Goal: Transaction & Acquisition: Subscribe to service/newsletter

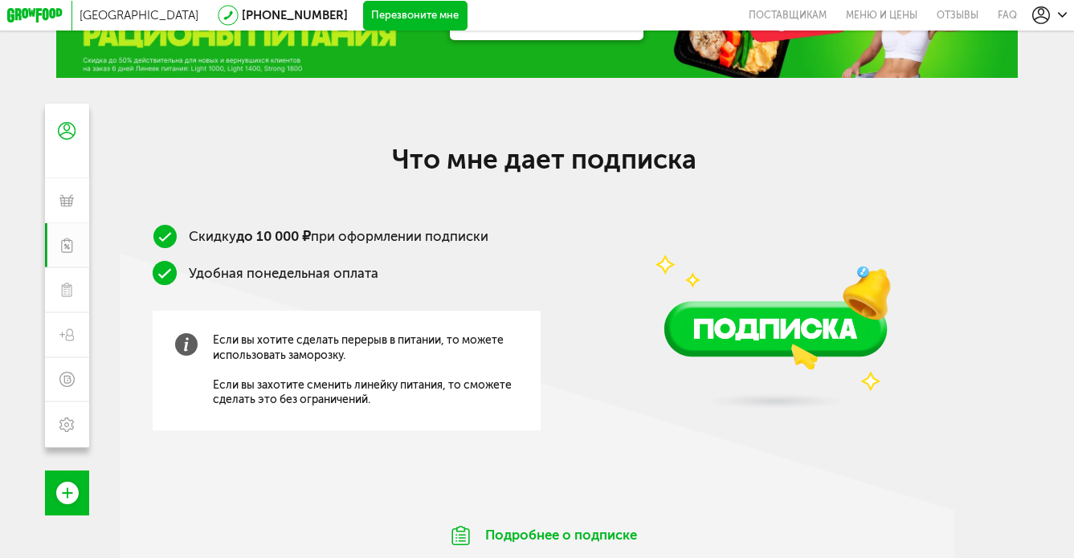
scroll to position [74, 0]
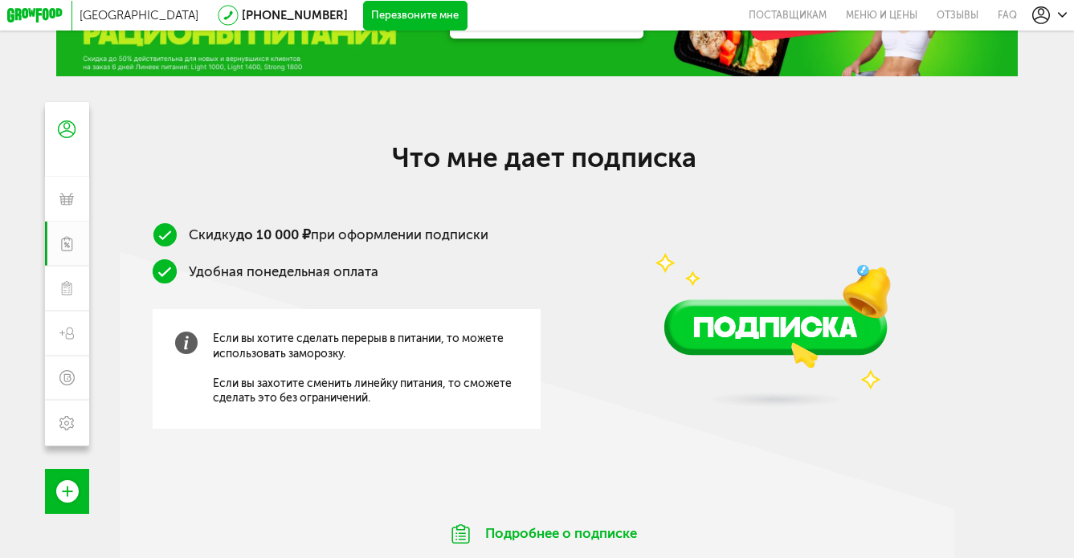
click at [722, 337] on img at bounding box center [775, 282] width 321 height 283
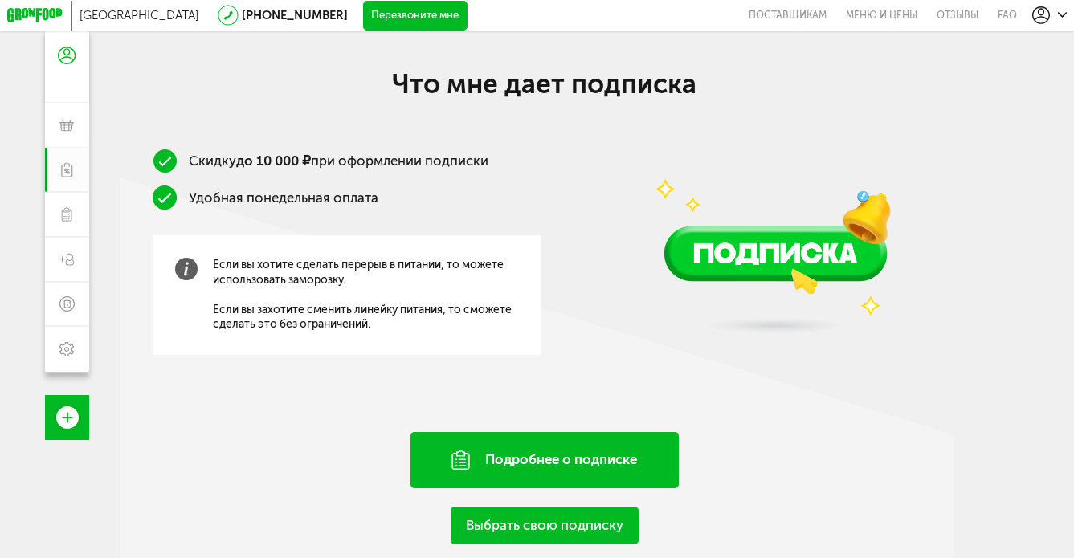
scroll to position [208, 0]
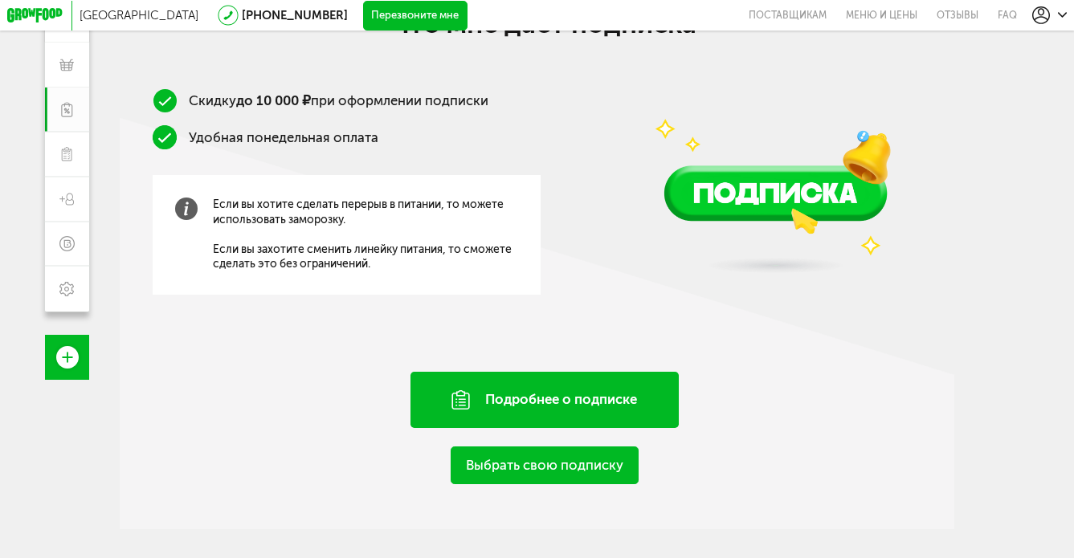
click at [549, 378] on div "Подробнее о подписке" at bounding box center [544, 400] width 268 height 57
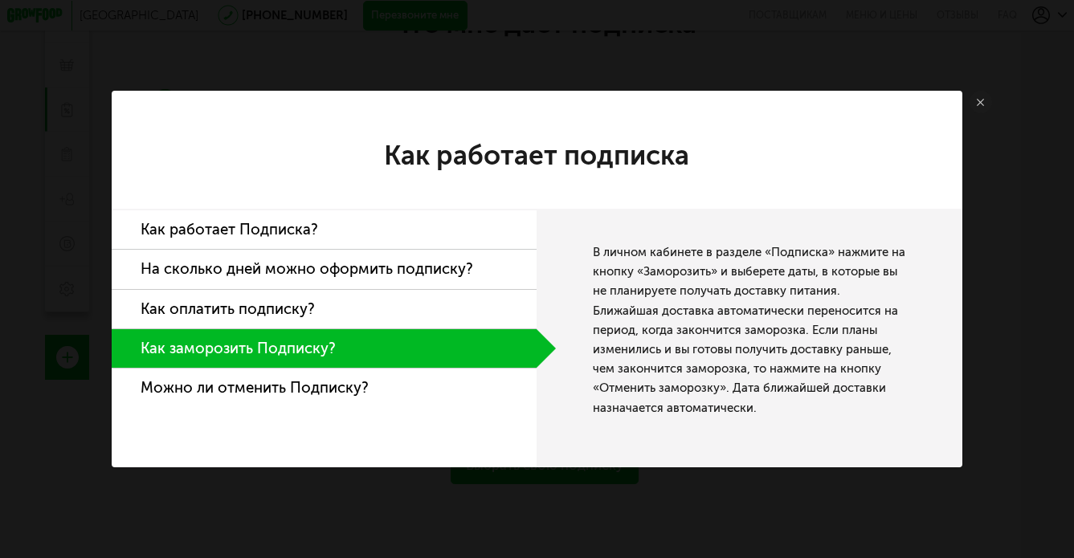
click at [308, 215] on li "Как работает Подписка?" at bounding box center [324, 229] width 425 height 39
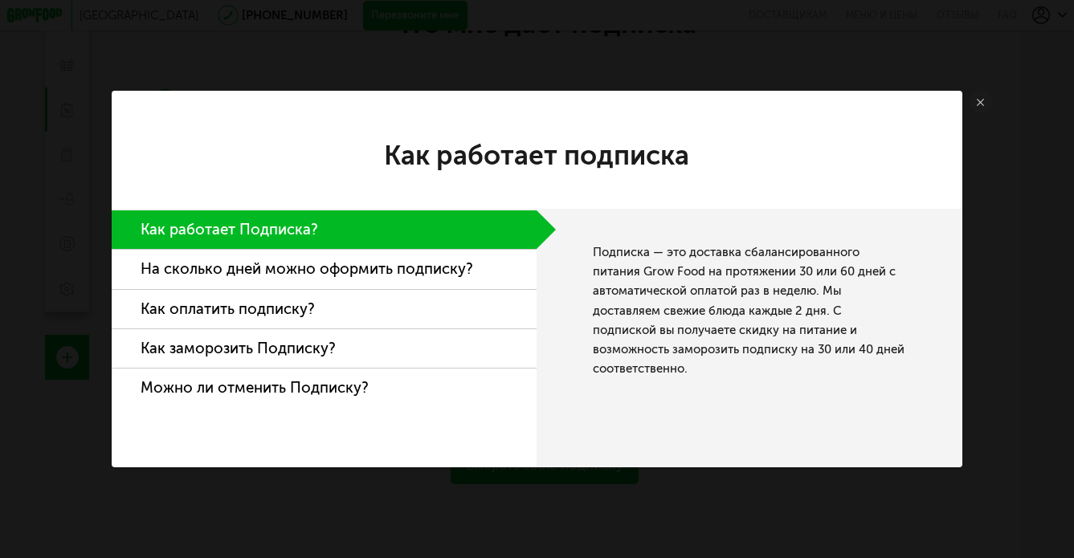
click at [369, 274] on li "На сколько дней можно оформить подписку?" at bounding box center [324, 269] width 425 height 39
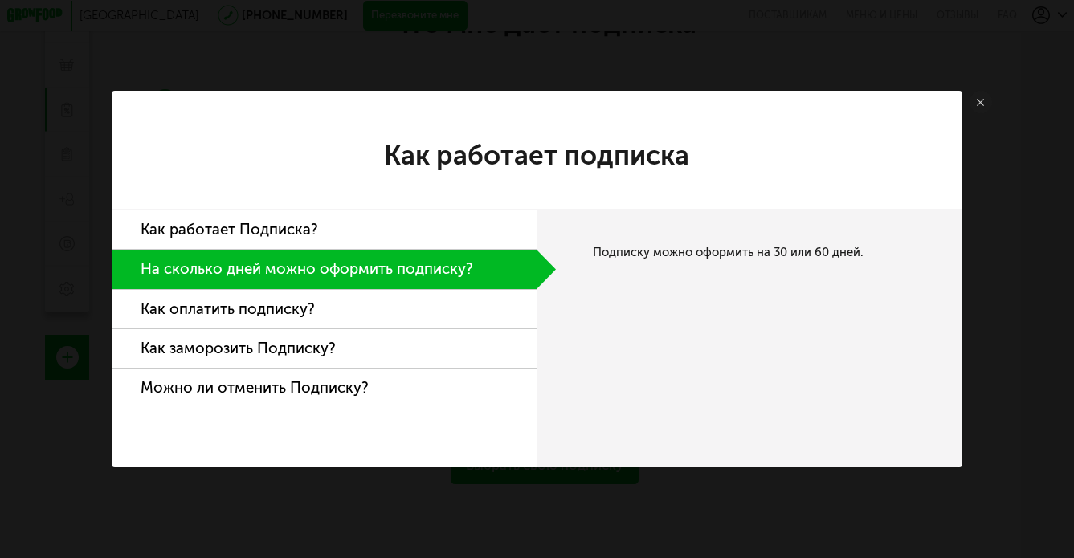
click at [980, 96] on link at bounding box center [981, 102] width 22 height 22
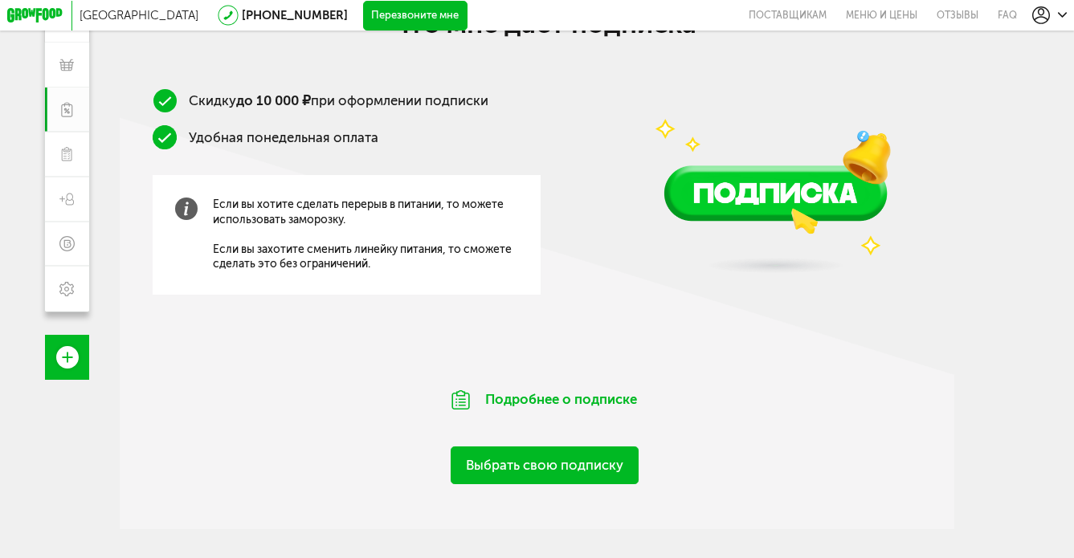
click at [586, 445] on div "Выбрать свою подписку" at bounding box center [545, 456] width 850 height 56
click at [586, 455] on link "Выбрать свою подписку" at bounding box center [545, 466] width 188 height 39
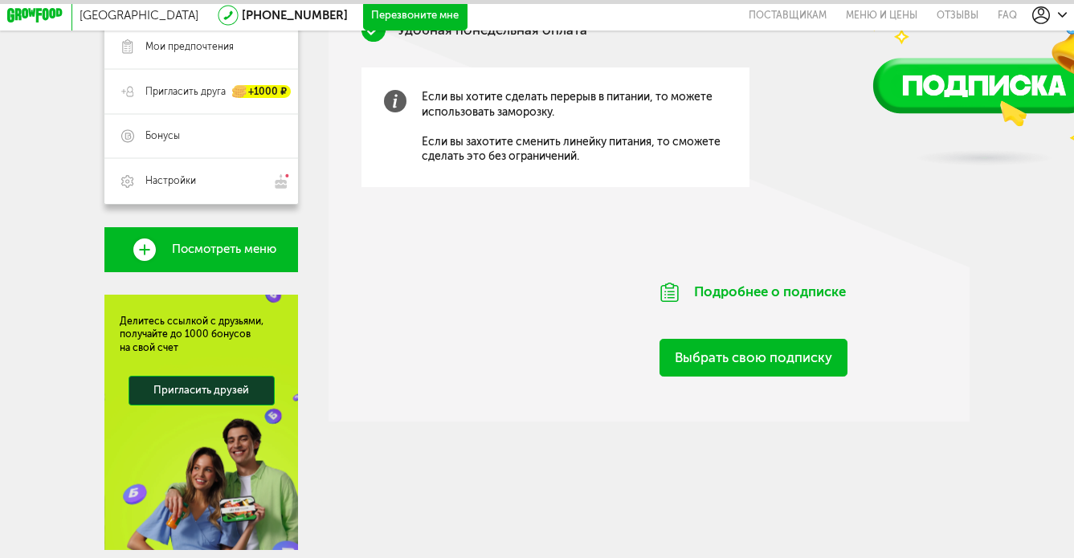
scroll to position [367, 0]
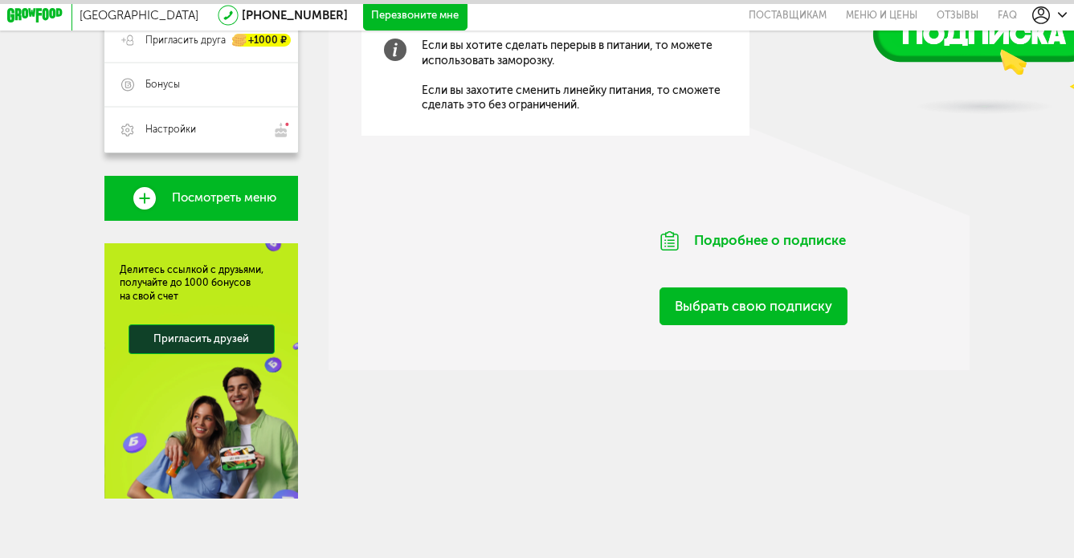
click at [739, 311] on link "Выбрать свою подписку" at bounding box center [754, 307] width 188 height 39
click at [738, 310] on link "Выбрать свою подписку" at bounding box center [754, 307] width 188 height 39
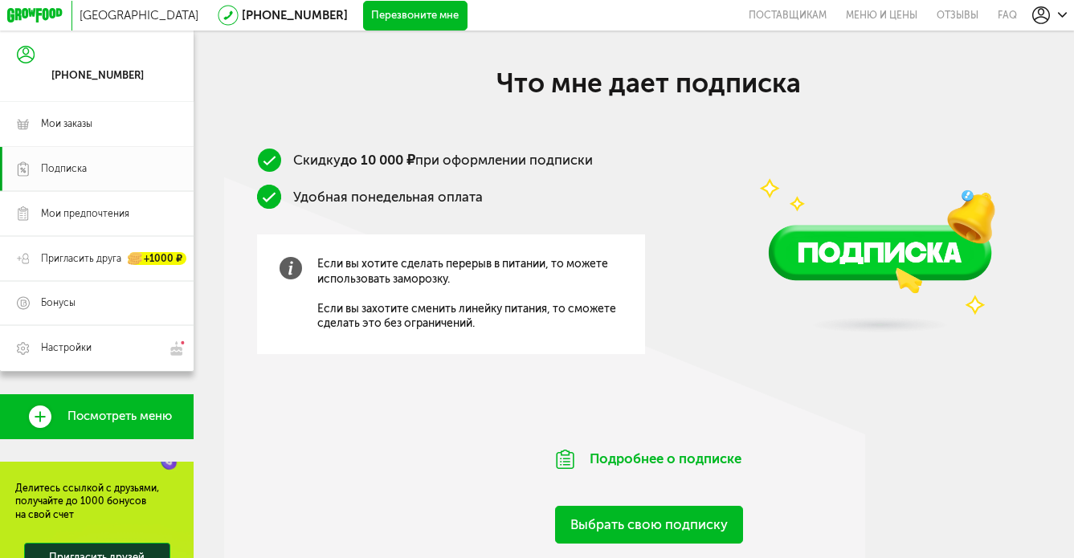
scroll to position [0, 104]
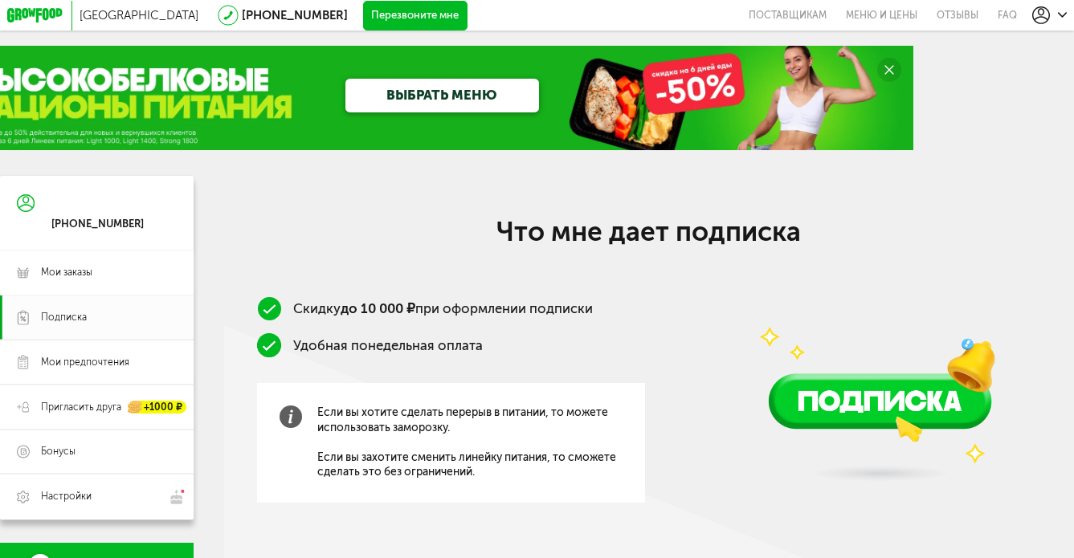
click at [869, 417] on img at bounding box center [880, 355] width 321 height 283
click at [413, 104] on link "ВЫБРАТЬ МЕНЮ" at bounding box center [442, 96] width 194 height 34
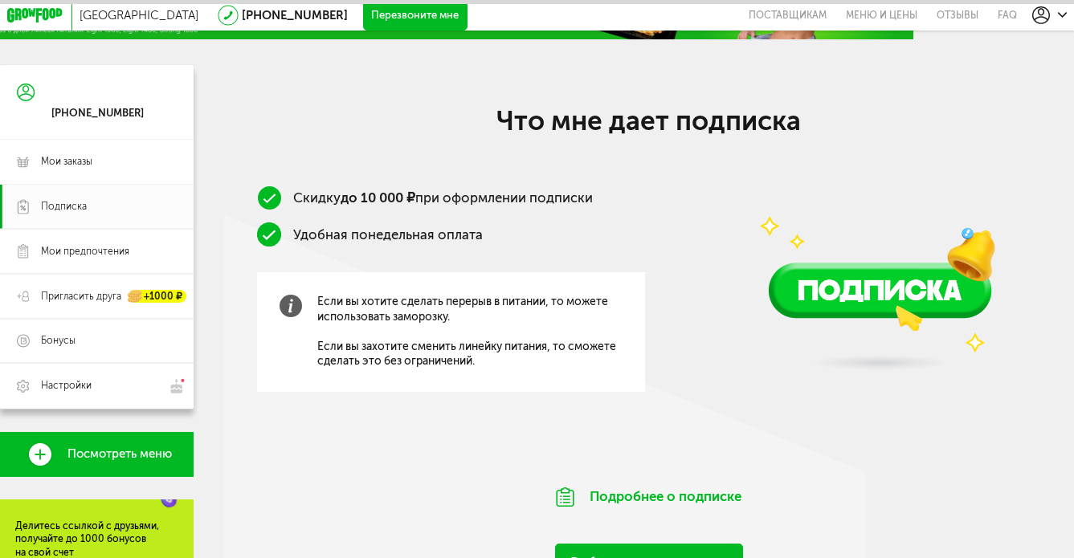
scroll to position [367, 104]
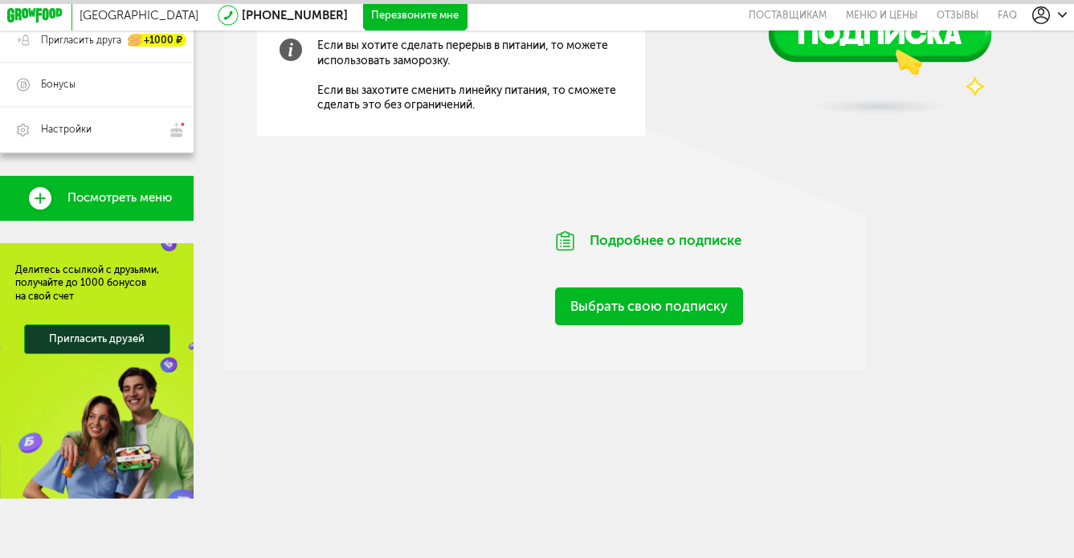
click at [598, 296] on link "Выбрать свою подписку" at bounding box center [649, 307] width 188 height 39
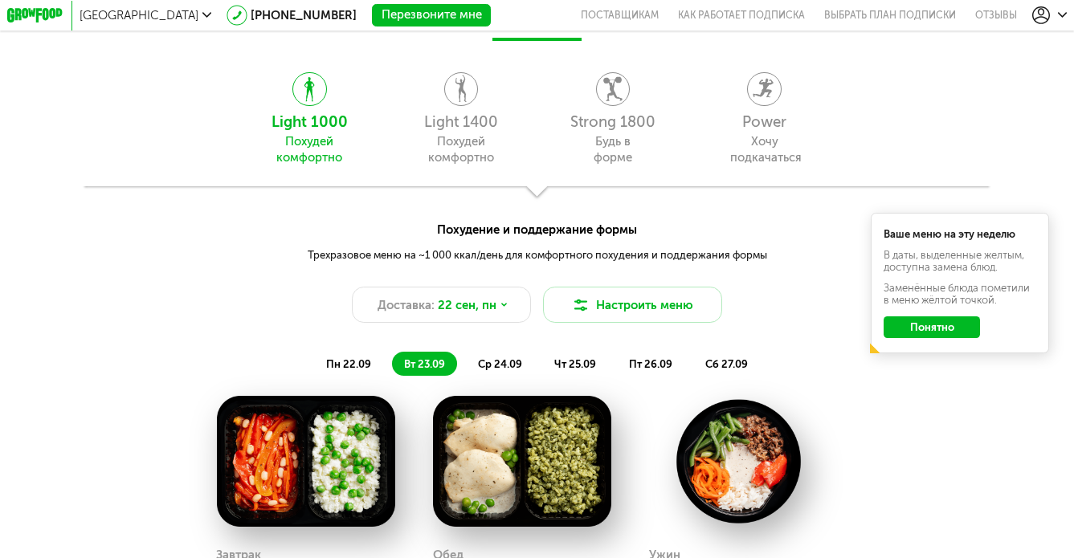
scroll to position [1162, 0]
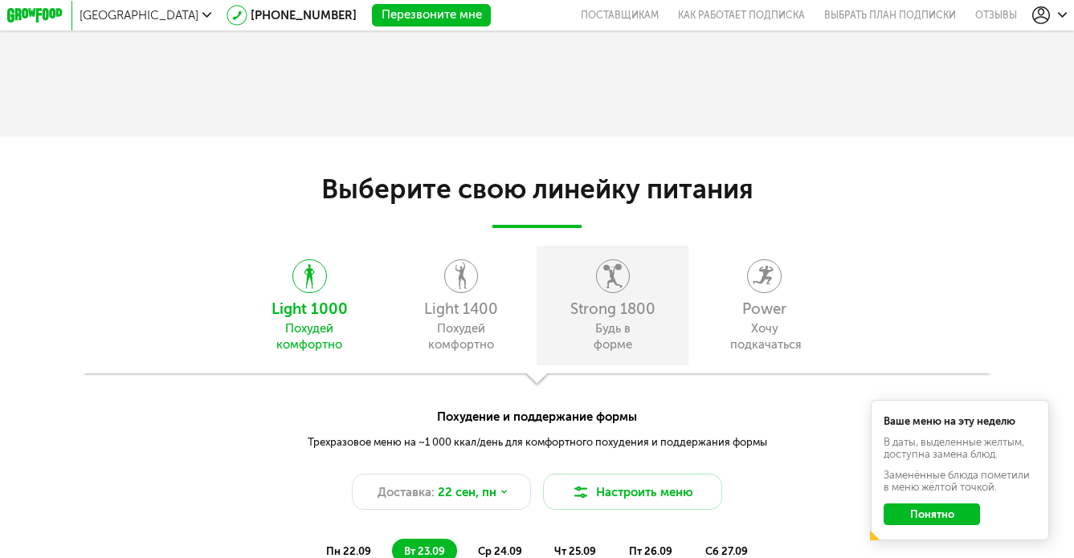
click at [588, 302] on div "Strong 1800" at bounding box center [613, 309] width 137 height 15
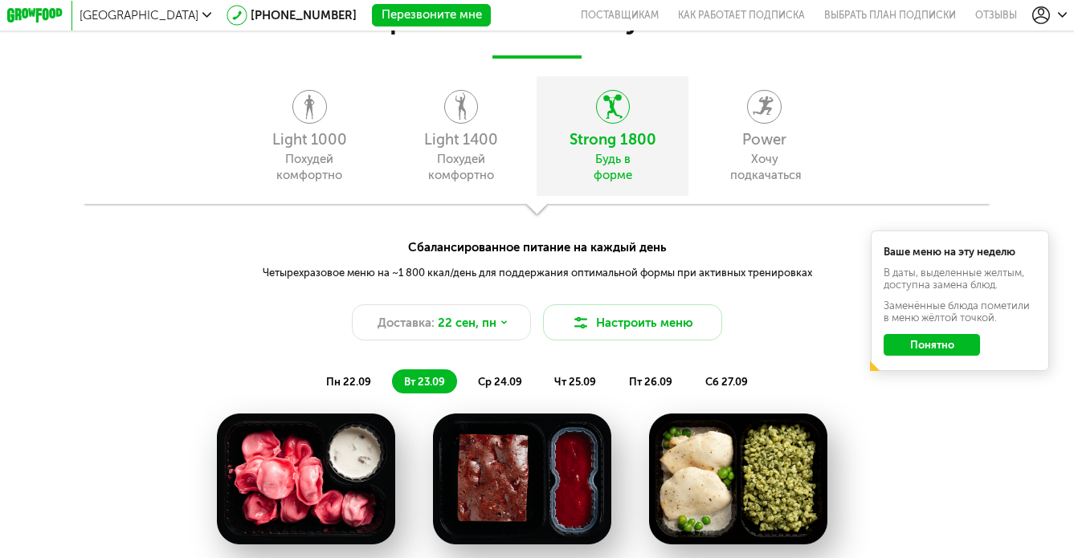
scroll to position [1293, 0]
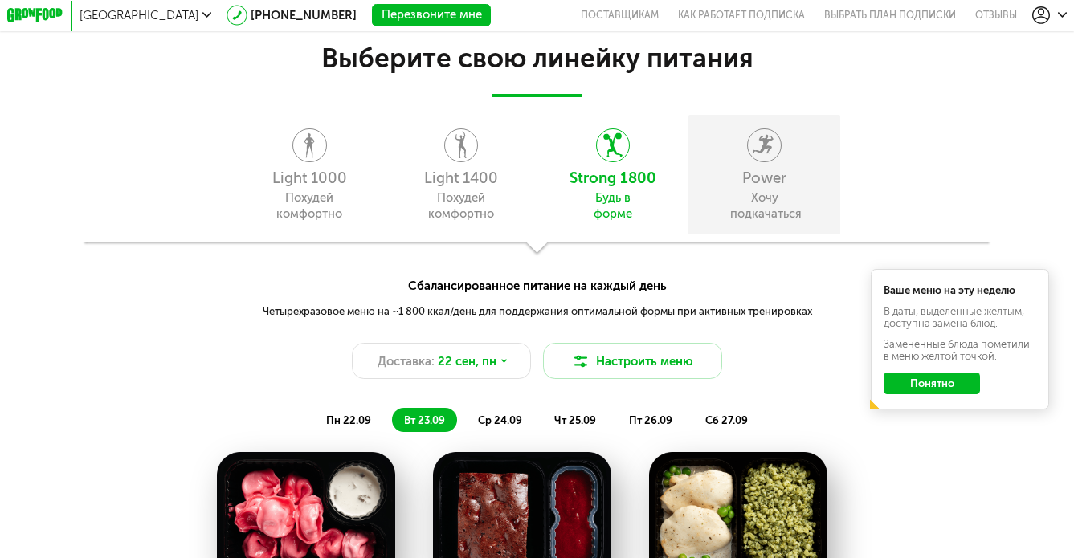
click at [760, 204] on div "Хочу подкачаться" at bounding box center [764, 206] width 68 height 33
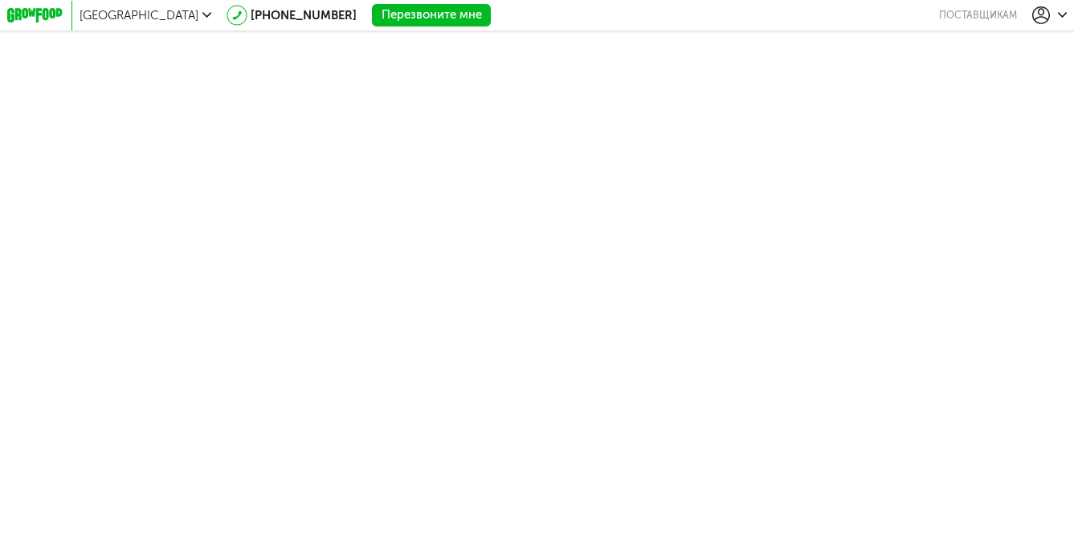
scroll to position [0, 0]
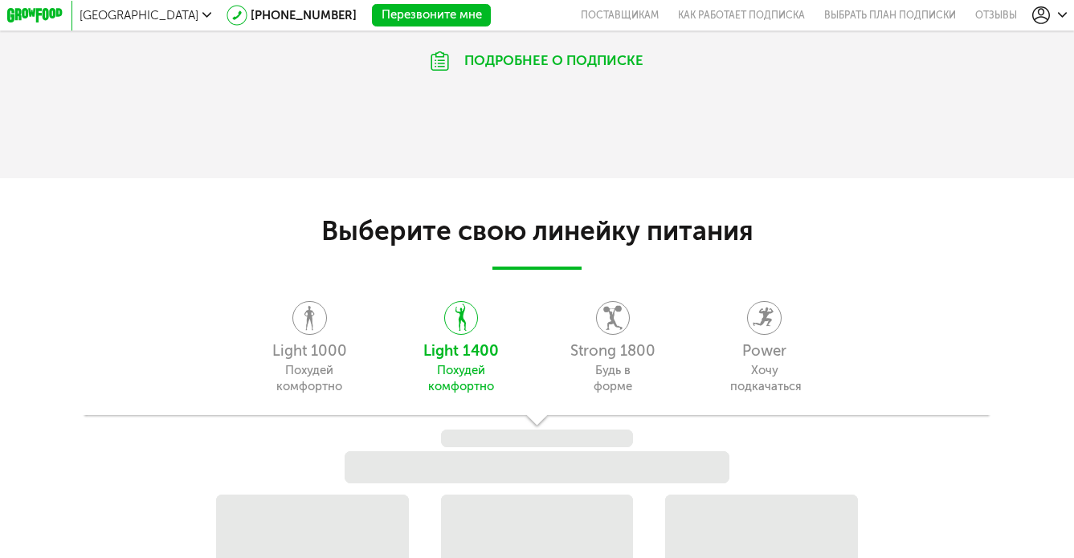
scroll to position [1252, 0]
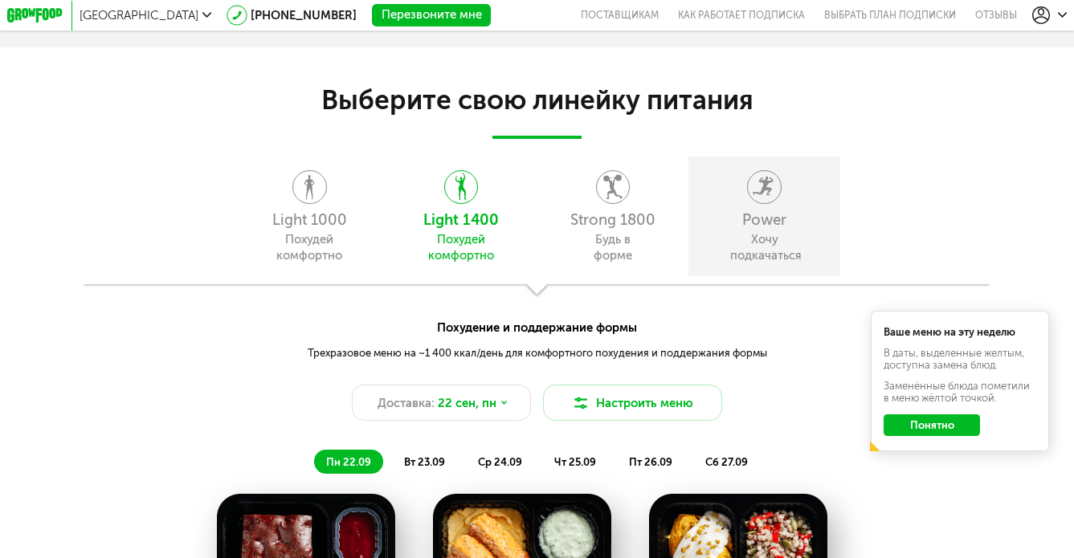
click at [766, 230] on div "Power Хочу подкачаться" at bounding box center [764, 217] width 152 height 120
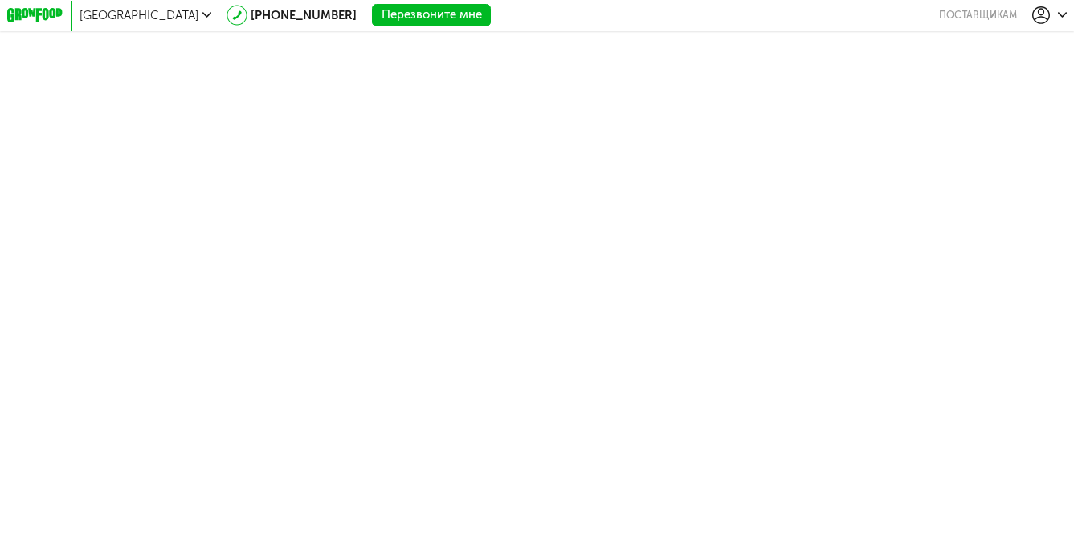
scroll to position [0, 0]
